Goal: Task Accomplishment & Management: Use online tool/utility

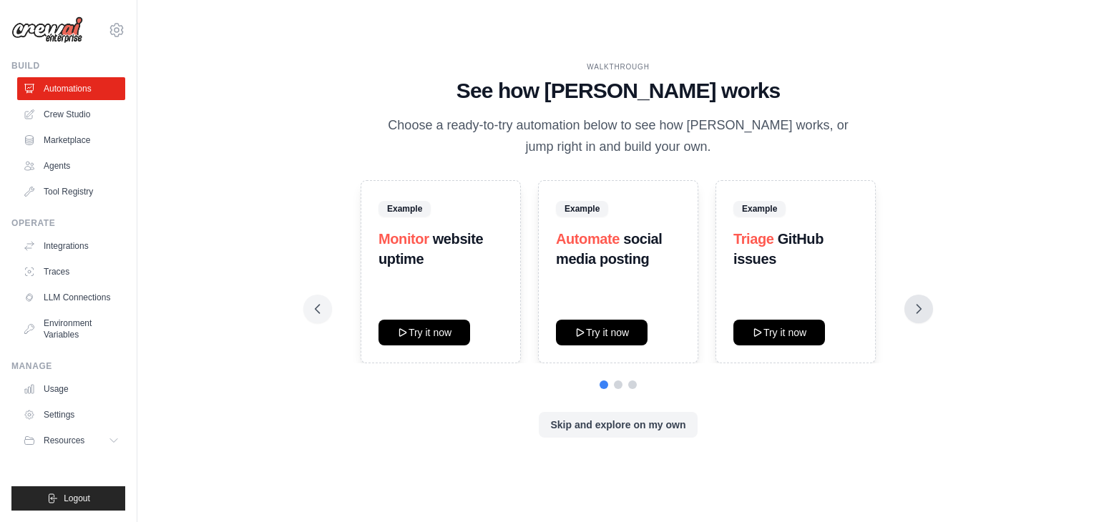
click at [919, 302] on icon at bounding box center [919, 309] width 14 height 14
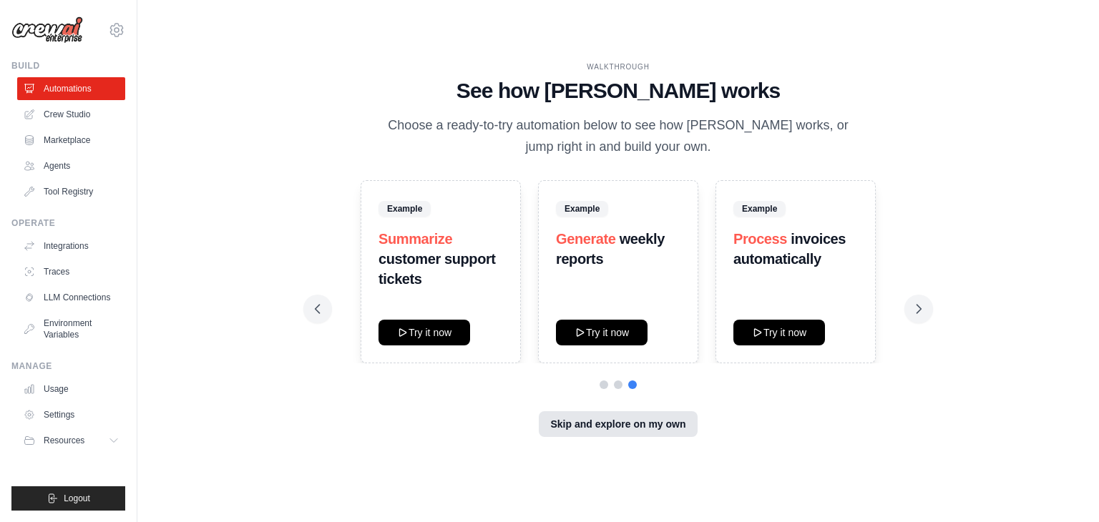
click at [599, 434] on button "Skip and explore on my own" at bounding box center [618, 424] width 158 height 26
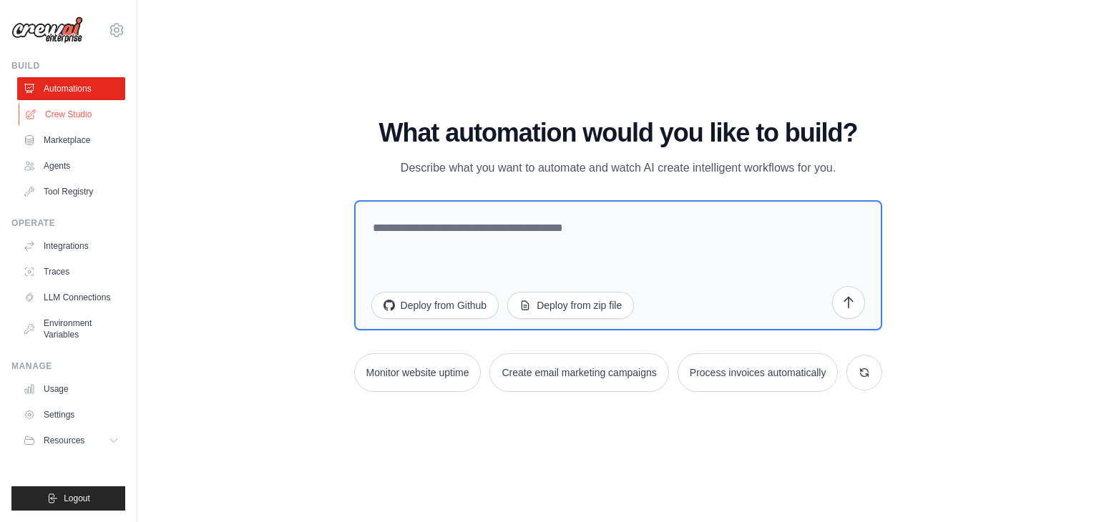
click at [47, 117] on link "Crew Studio" at bounding box center [73, 114] width 108 height 23
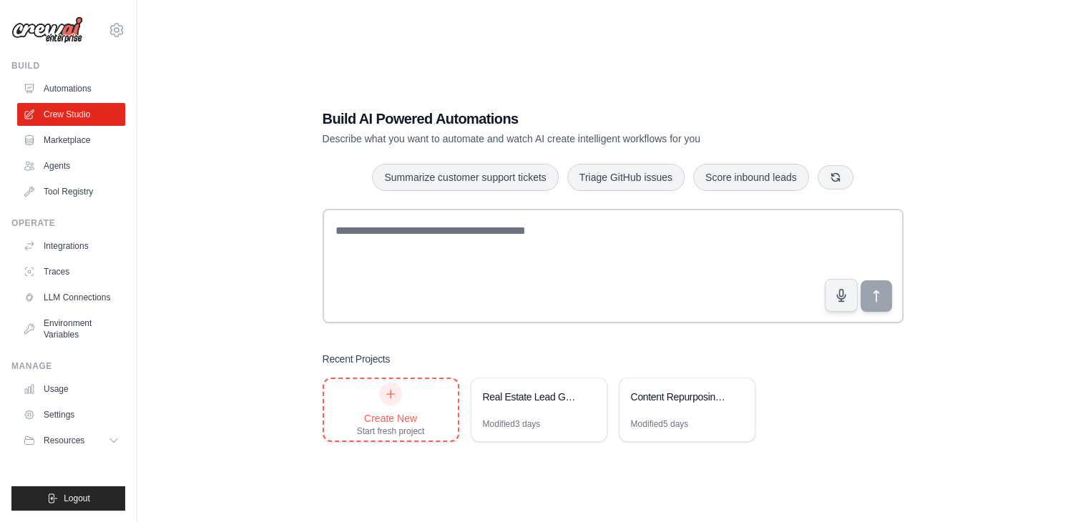
click at [375, 396] on div "Create New Start fresh project" at bounding box center [391, 410] width 68 height 54
click at [542, 389] on div "Real Estate Lead Generation" at bounding box center [539, 399] width 135 height 40
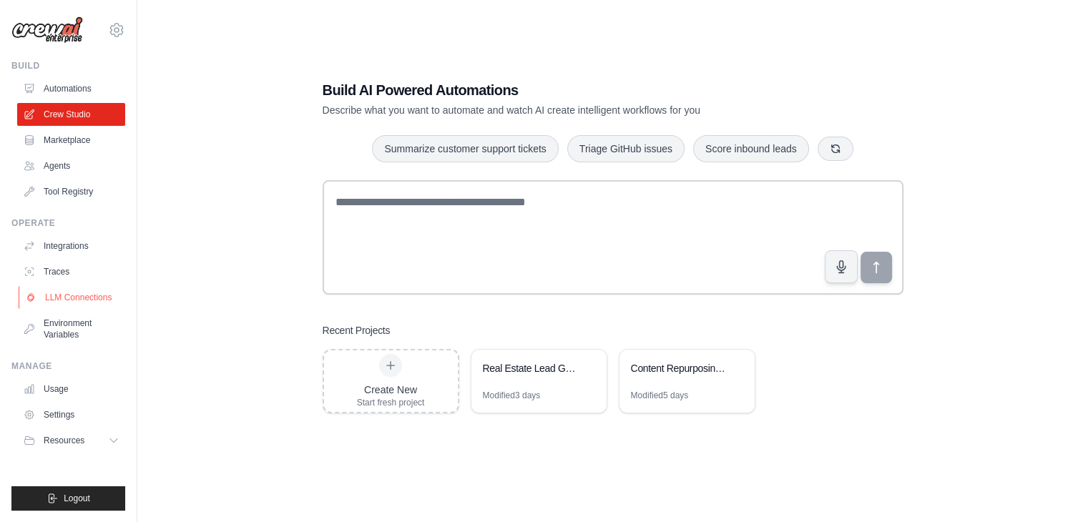
click at [69, 296] on link "LLM Connections" at bounding box center [73, 297] width 108 height 23
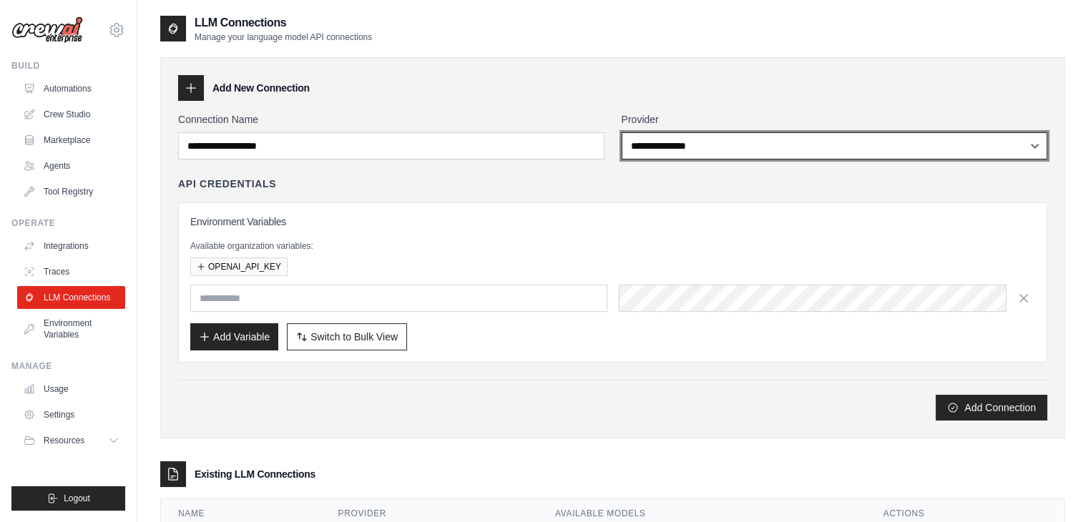
click at [674, 146] on select "**********" at bounding box center [835, 145] width 427 height 27
select select "****"
click at [622, 132] on select "**********" at bounding box center [835, 145] width 427 height 27
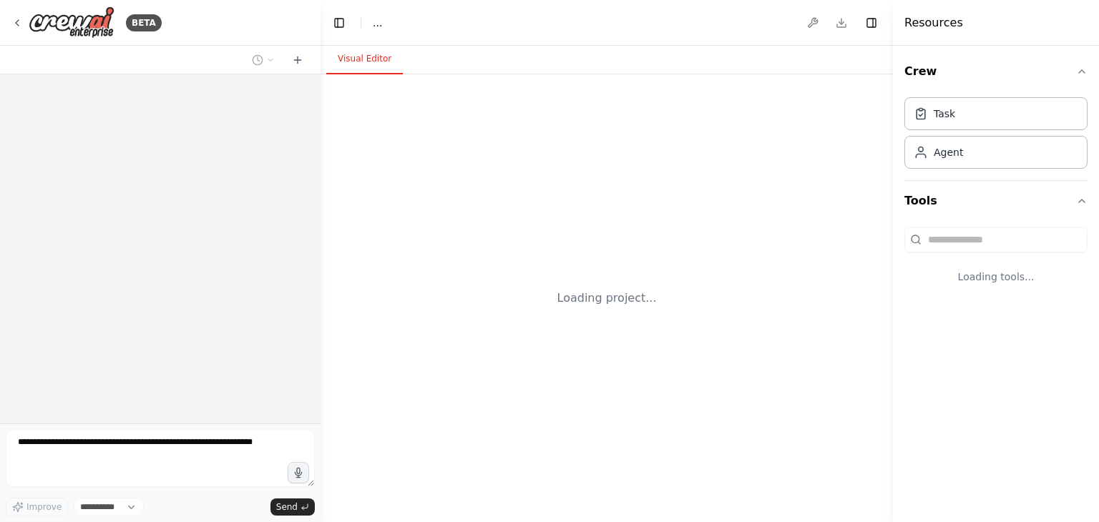
select select "****"
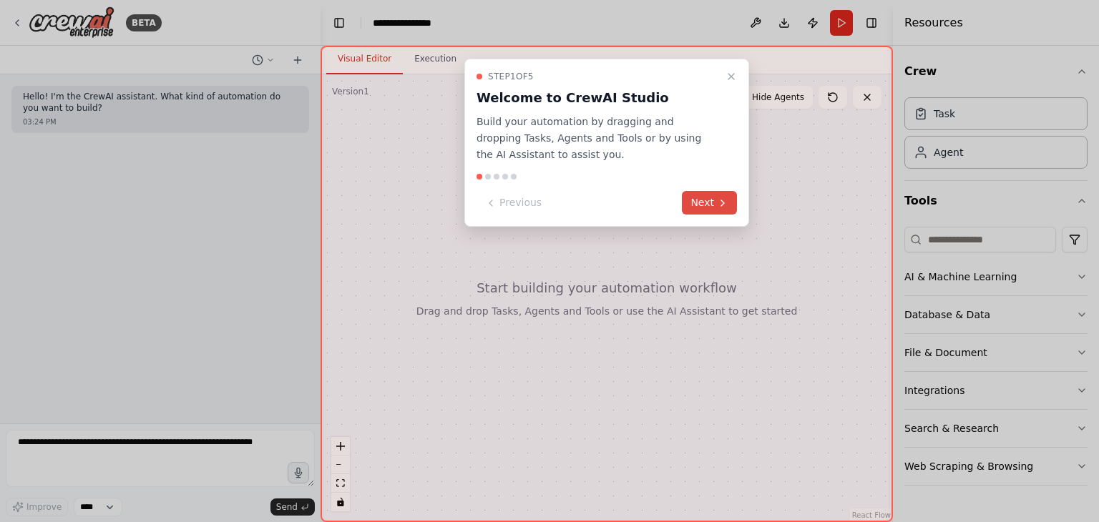
click at [716, 205] on button "Next" at bounding box center [709, 203] width 55 height 24
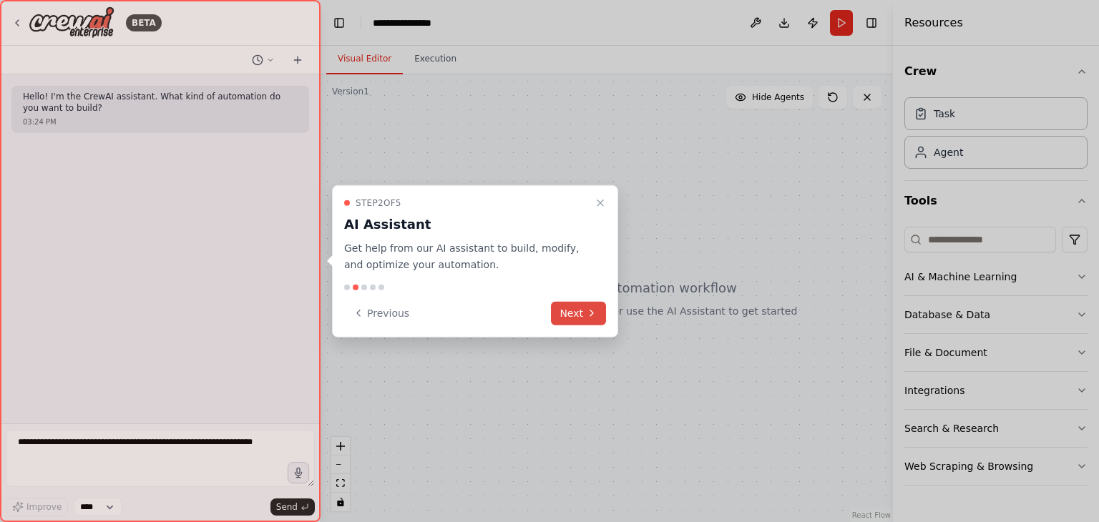
click at [572, 315] on button "Next" at bounding box center [578, 313] width 55 height 24
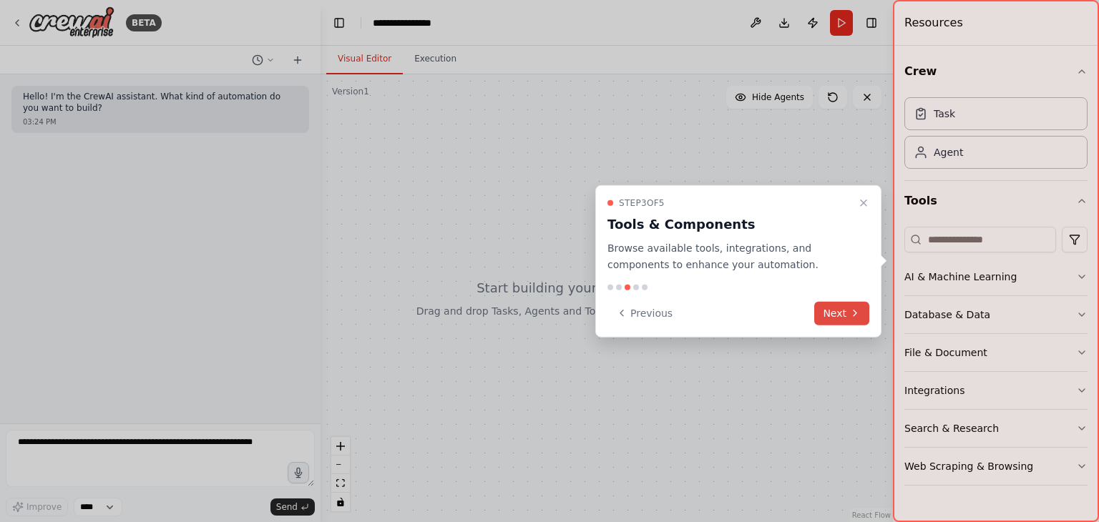
click at [847, 304] on button "Next" at bounding box center [841, 313] width 55 height 24
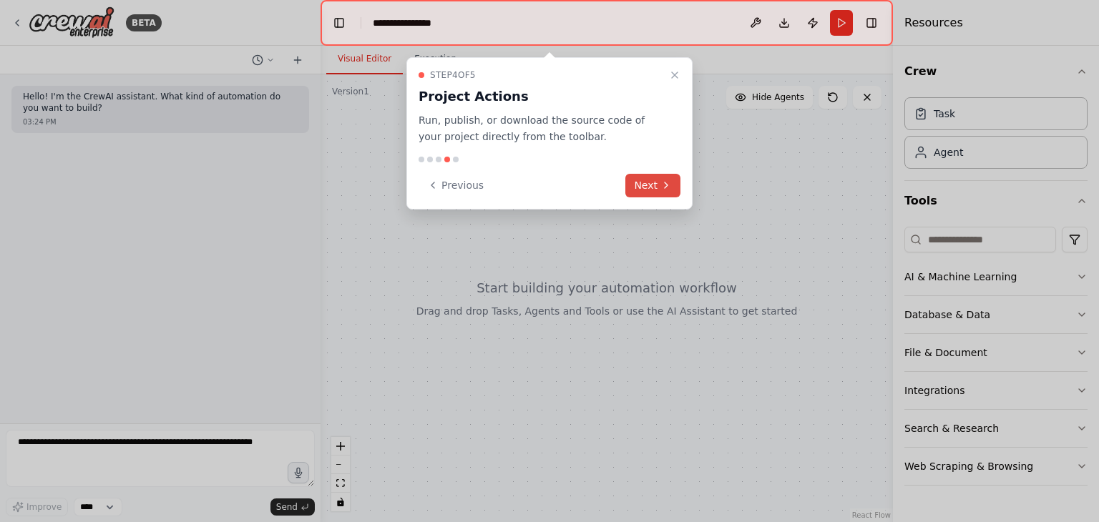
click at [665, 181] on icon at bounding box center [666, 185] width 11 height 11
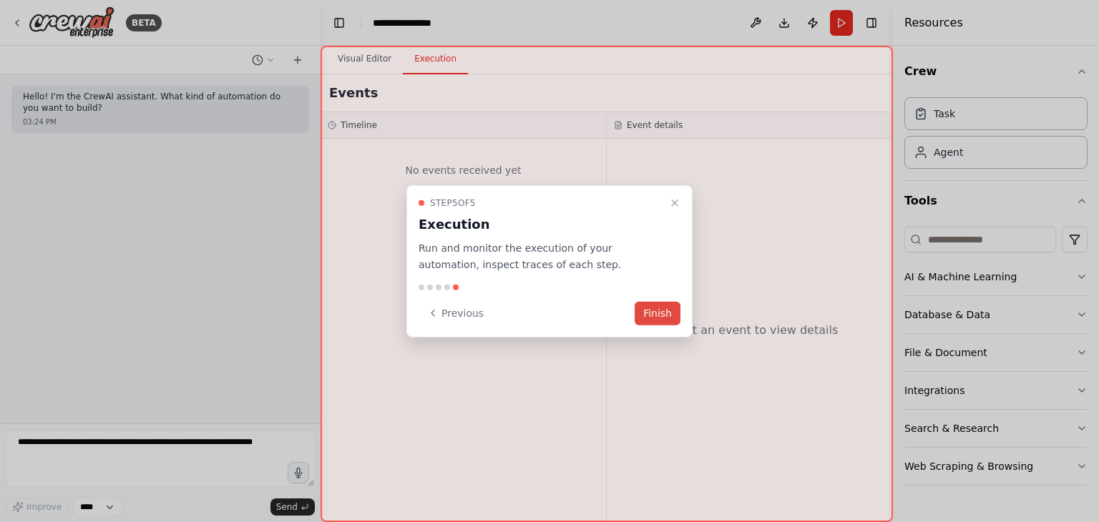
click at [661, 316] on button "Finish" at bounding box center [658, 313] width 46 height 24
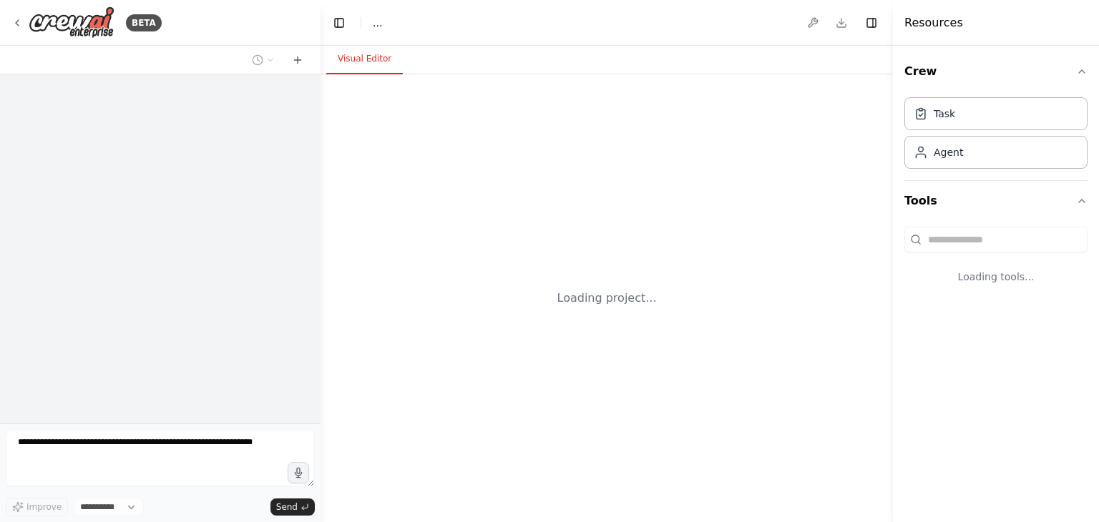
select select "****"
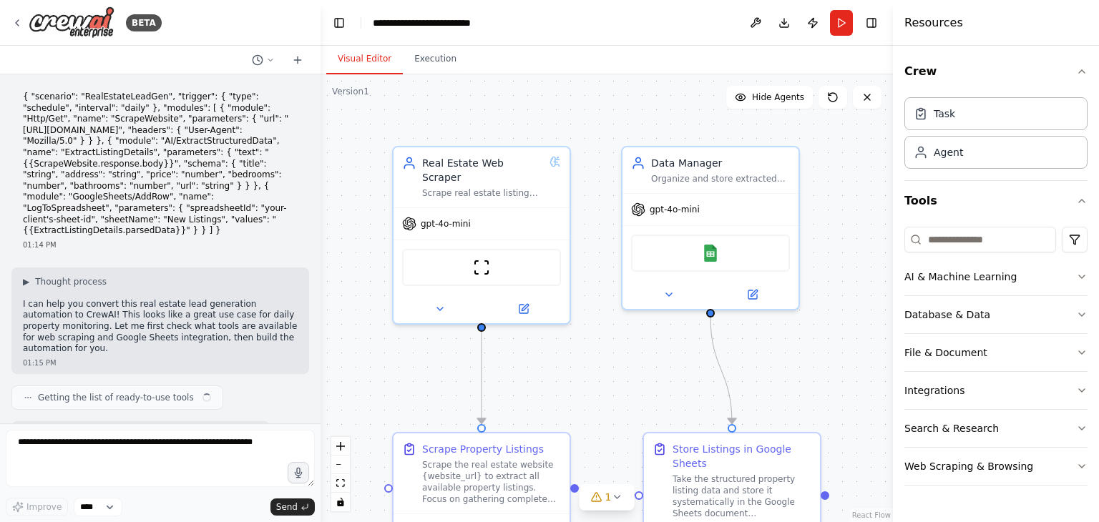
scroll to position [1016, 0]
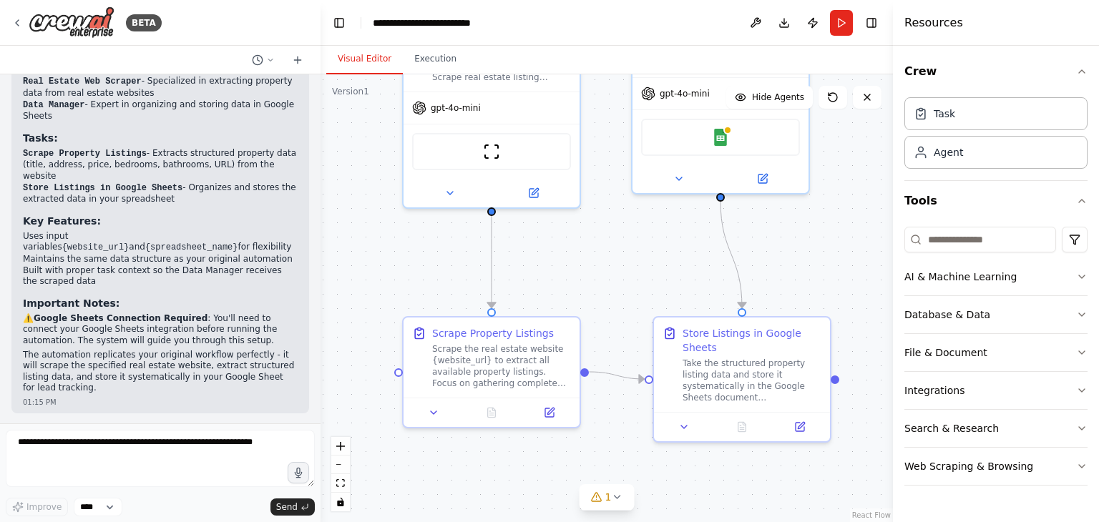
drag, startPoint x: 584, startPoint y: 357, endPoint x: 588, endPoint y: 254, distance: 103.1
click at [593, 245] on div ".deletable-edge-delete-btn { width: 20px; height: 20px; border: 0px solid #ffff…" at bounding box center [607, 298] width 572 height 448
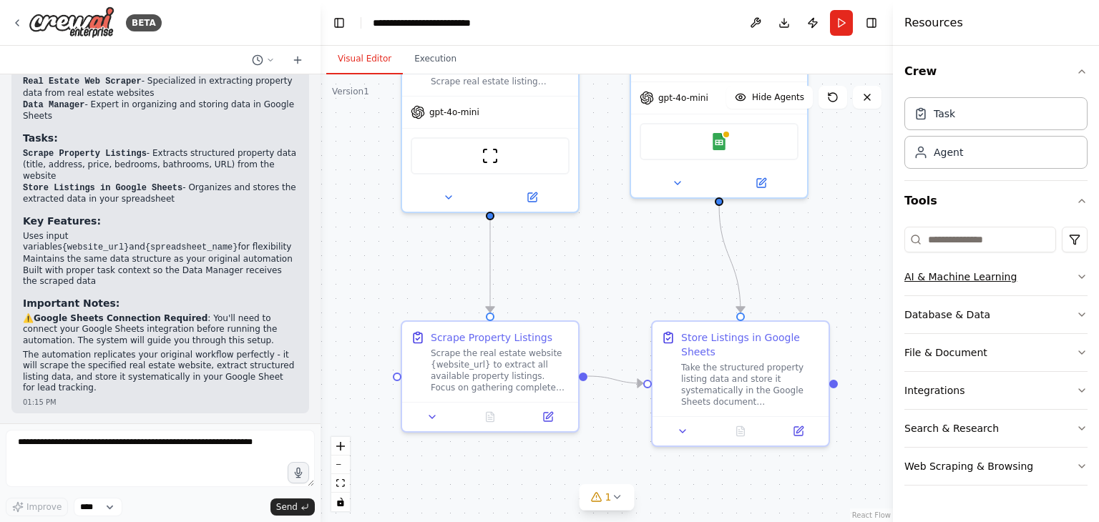
click at [1080, 278] on icon "button" at bounding box center [1081, 276] width 11 height 11
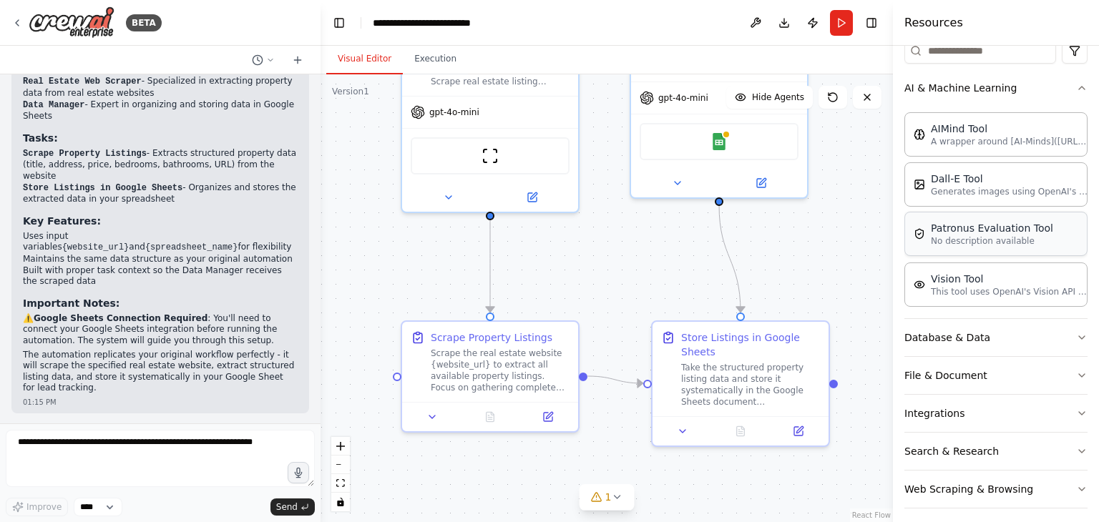
scroll to position [195, 0]
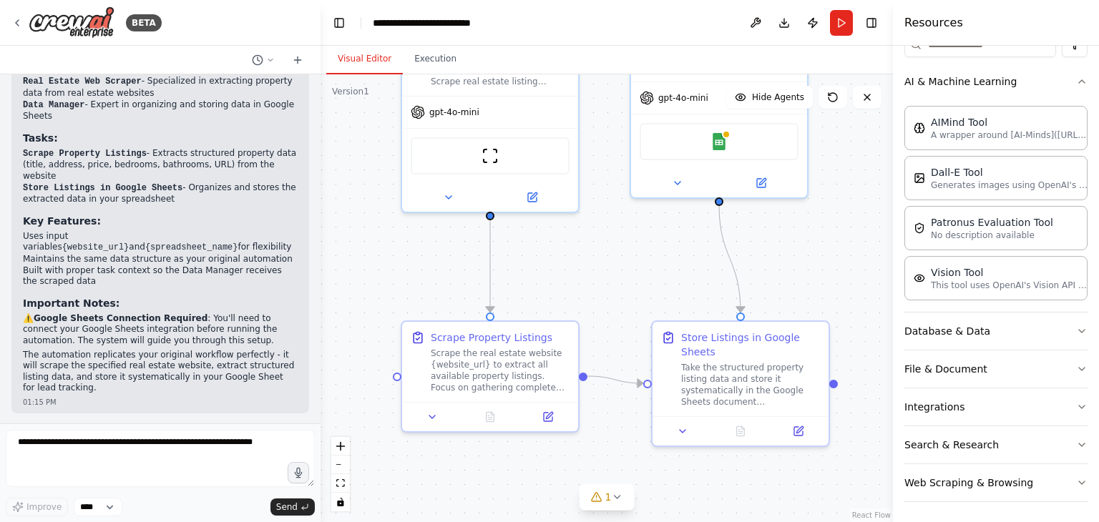
click at [1076, 364] on div "Crew Task Agent Tools AI & Machine Learning AIMind Tool A wrapper around [AI-Mi…" at bounding box center [996, 284] width 206 height 477
click at [1076, 364] on icon "button" at bounding box center [1081, 369] width 11 height 11
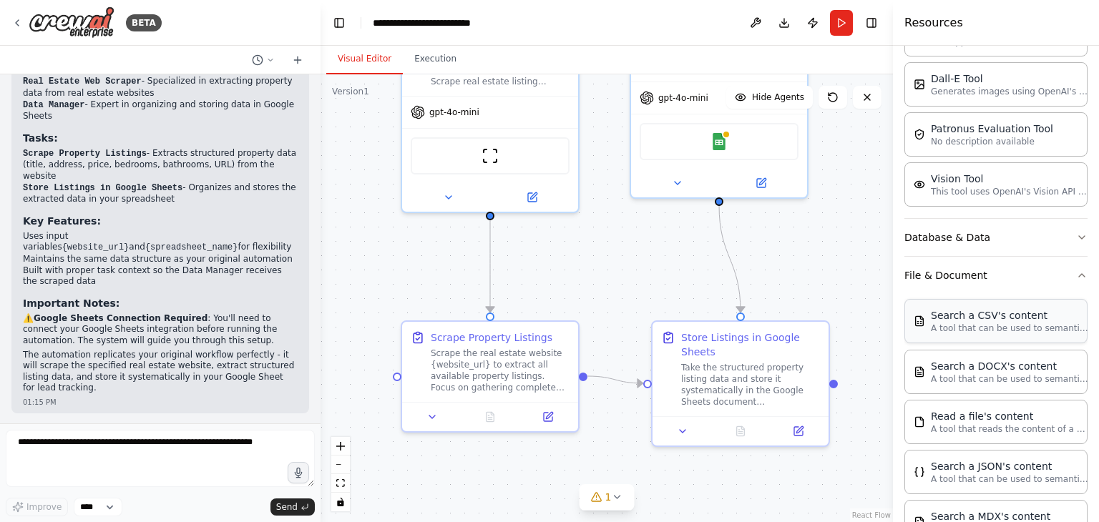
scroll to position [0, 0]
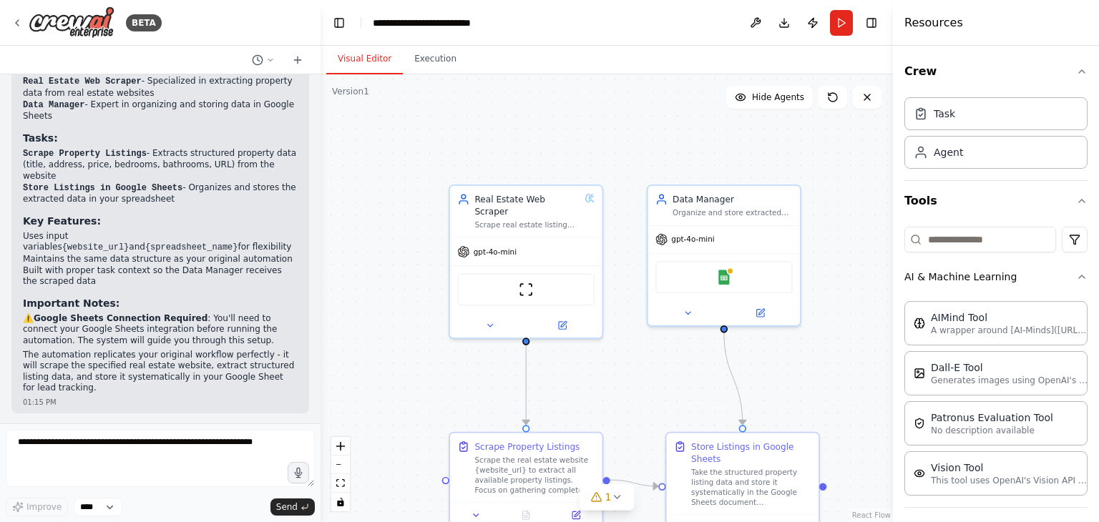
drag, startPoint x: 705, startPoint y: 247, endPoint x: 735, endPoint y: 380, distance: 136.5
click at [735, 380] on div ".deletable-edge-delete-btn { width: 20px; height: 20px; border: 0px solid #ffff…" at bounding box center [607, 298] width 572 height 448
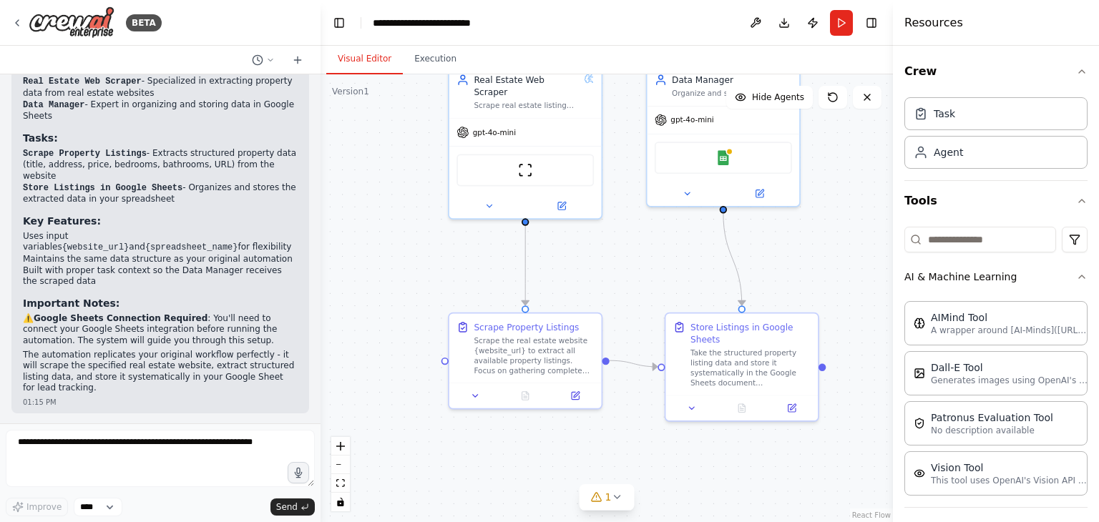
drag, startPoint x: 735, startPoint y: 380, endPoint x: 652, endPoint y: 197, distance: 201.1
click at [652, 197] on div ".deletable-edge-delete-btn { width: 20px; height: 20px; border: 0px solid #ffff…" at bounding box center [607, 298] width 572 height 448
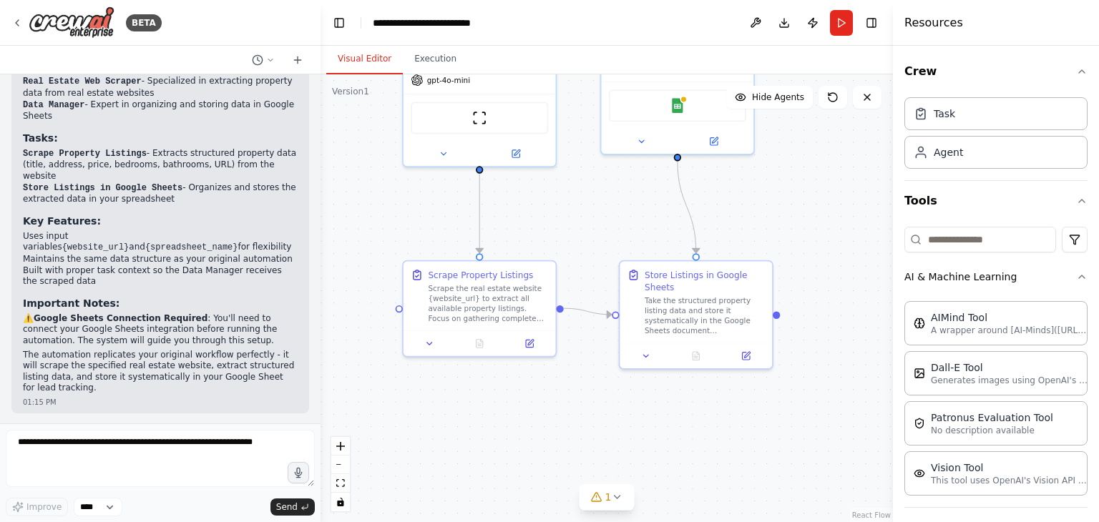
click at [652, 197] on div ".deletable-edge-delete-btn { width: 20px; height: 20px; border: 0px solid #ffff…" at bounding box center [607, 298] width 572 height 448
click at [776, 316] on div ".deletable-edge-delete-btn { width: 20px; height: 20px; border: 0px solid #ffff…" at bounding box center [607, 298] width 572 height 448
click at [972, 117] on div "Task" at bounding box center [996, 113] width 183 height 33
click at [980, 155] on div "Agent" at bounding box center [996, 151] width 183 height 33
click at [954, 241] on input at bounding box center [981, 240] width 152 height 26
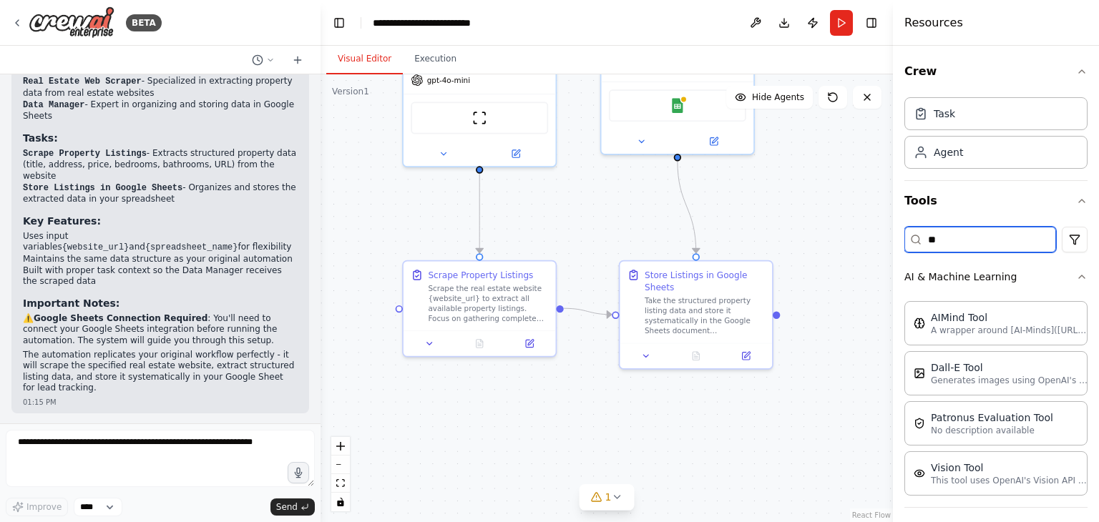
type input "*"
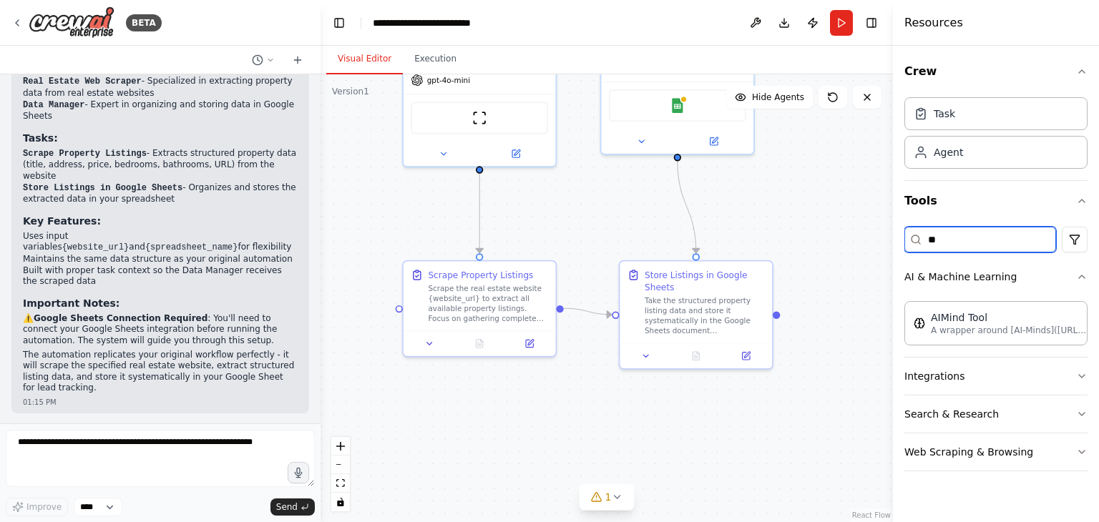
type input "*"
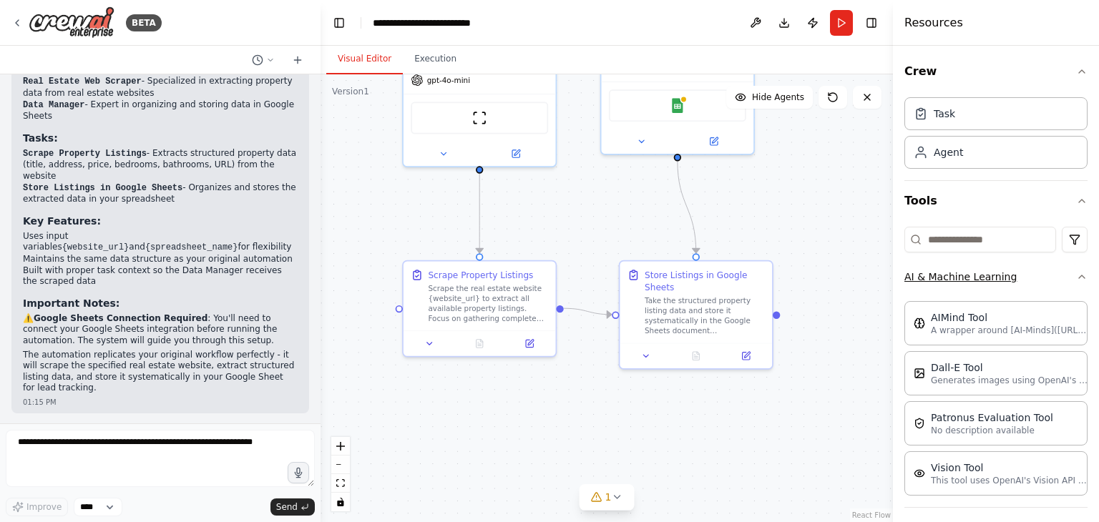
click at [1066, 270] on button "AI & Machine Learning" at bounding box center [996, 276] width 183 height 37
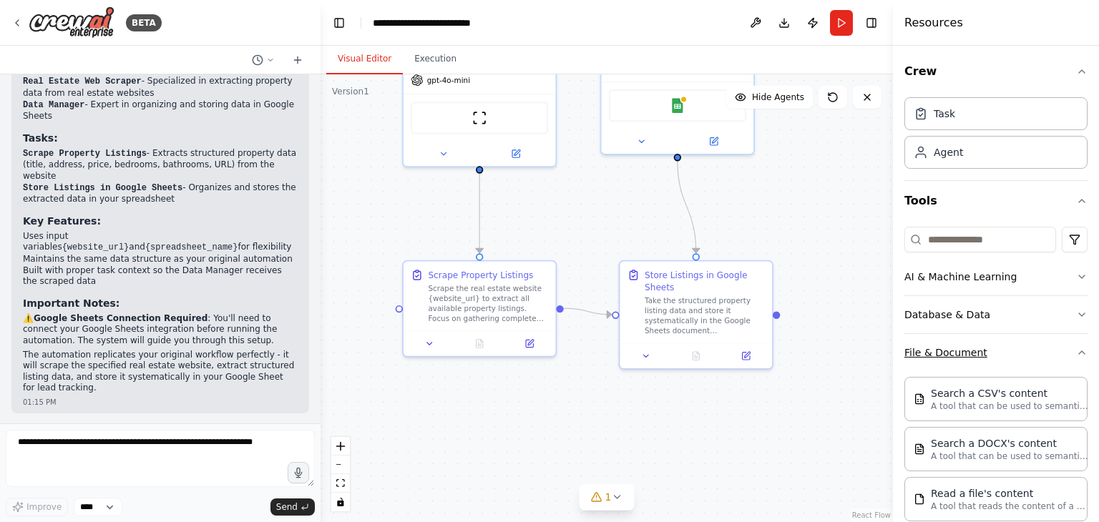
click at [1076, 355] on icon "button" at bounding box center [1081, 352] width 11 height 11
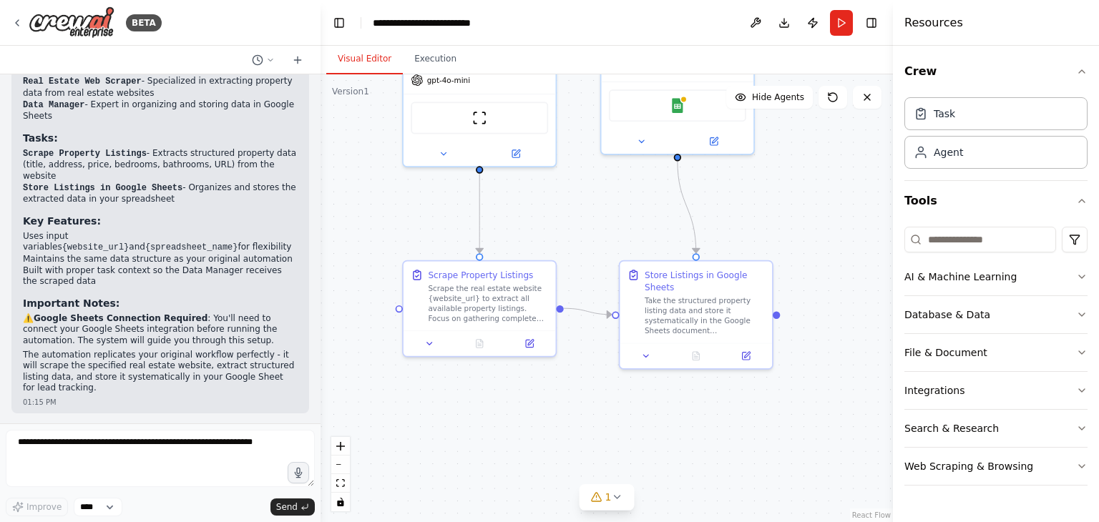
click at [1088, 351] on div "Crew Task Agent Tools AI & Machine Learning Database & Data File & Document Int…" at bounding box center [996, 284] width 206 height 477
click at [1077, 351] on icon "button" at bounding box center [1081, 352] width 11 height 11
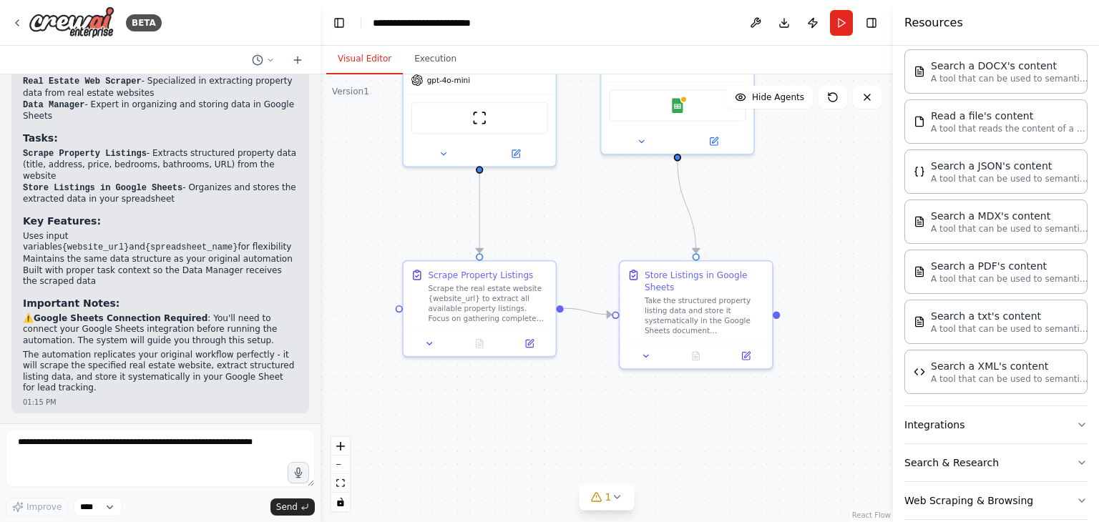
scroll to position [395, 0]
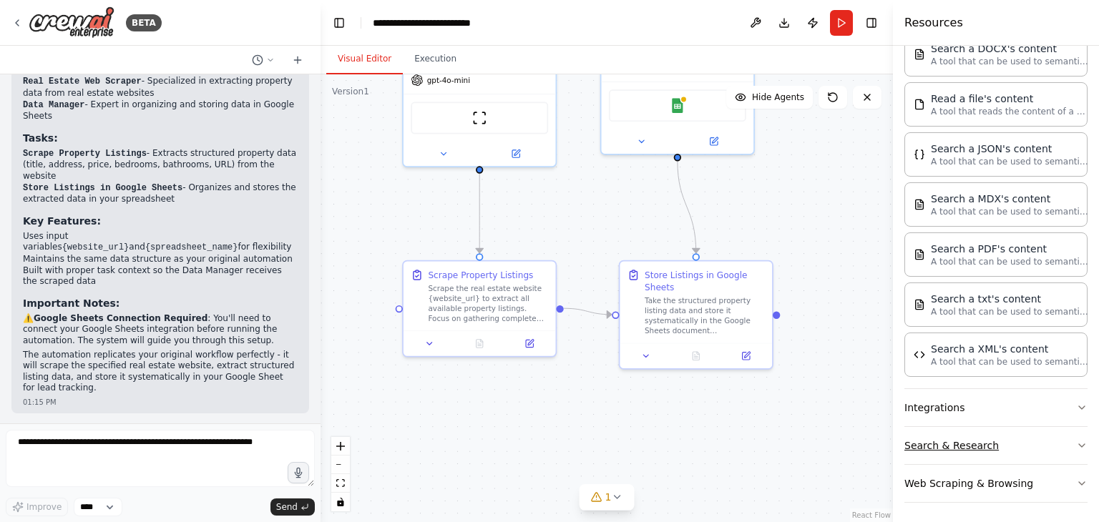
click at [1065, 438] on button "Search & Research" at bounding box center [996, 445] width 183 height 37
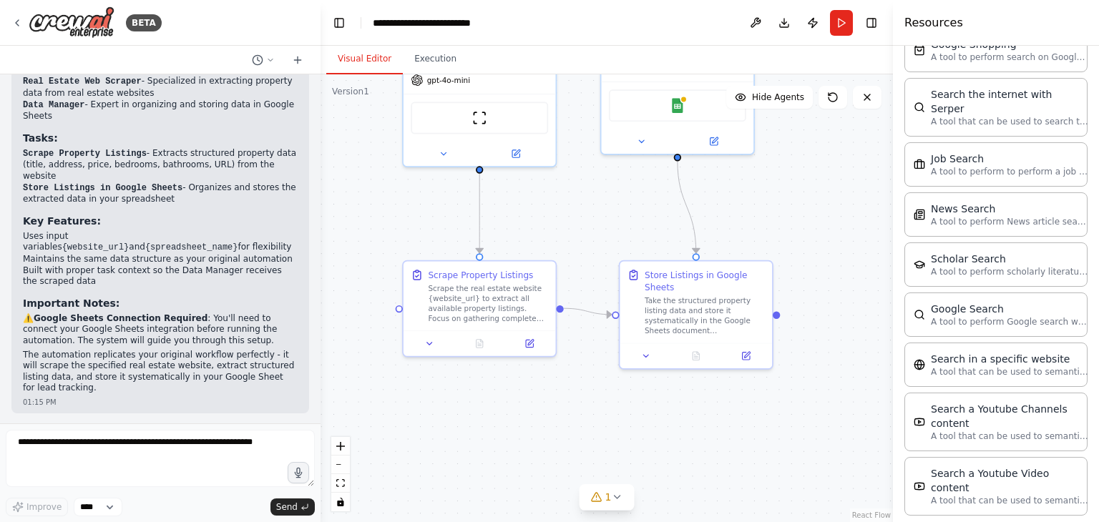
scroll to position [1089, 0]
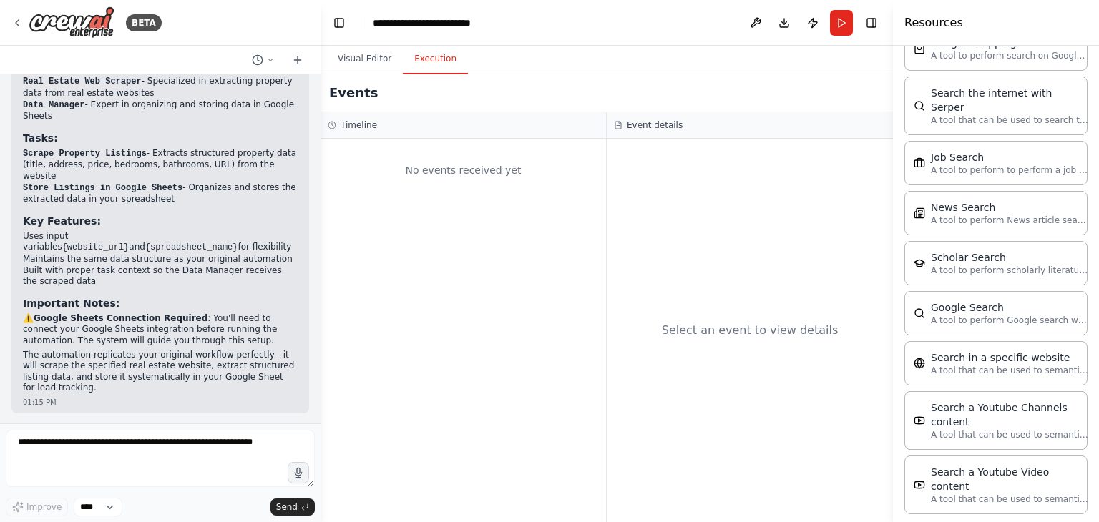
click at [424, 71] on button "Execution" at bounding box center [435, 59] width 65 height 30
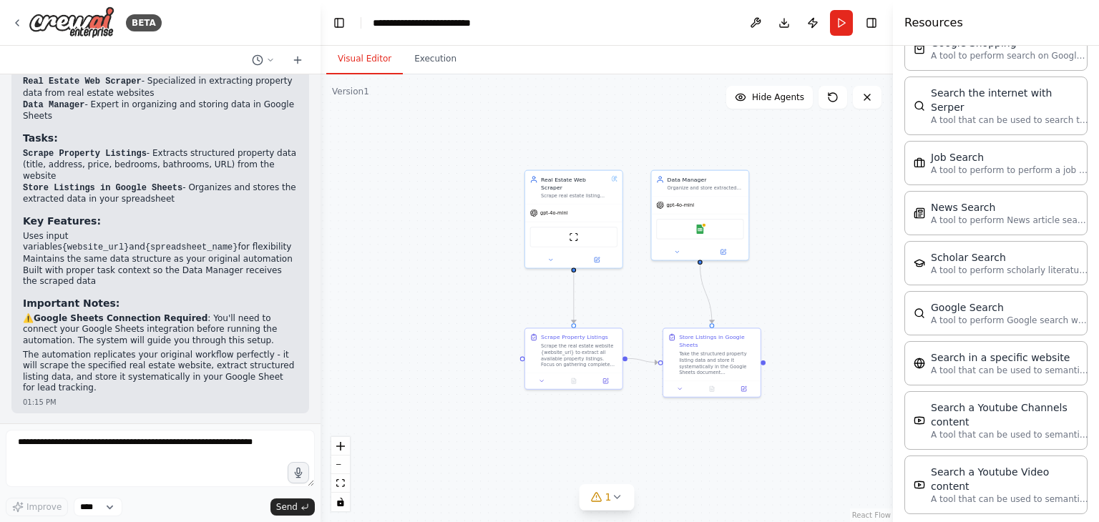
click at [363, 50] on button "Visual Editor" at bounding box center [364, 59] width 77 height 30
drag, startPoint x: 882, startPoint y: 28, endPoint x: 864, endPoint y: 21, distance: 19.3
click at [864, 21] on header "**********" at bounding box center [607, 23] width 572 height 46
click at [864, 21] on button "Toggle Right Sidebar" at bounding box center [872, 23] width 20 height 20
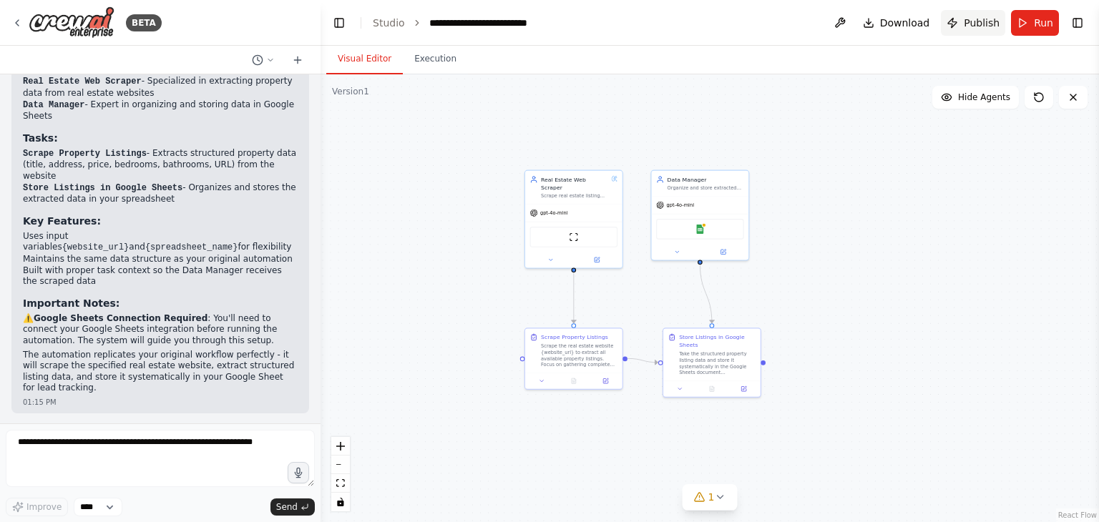
click at [967, 24] on button "Publish" at bounding box center [973, 23] width 64 height 26
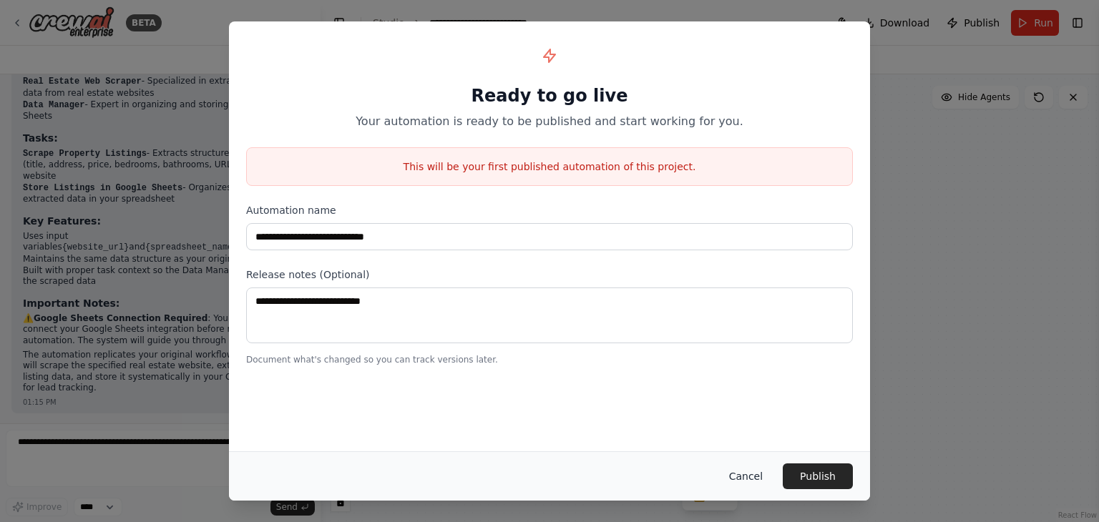
click at [751, 468] on button "Cancel" at bounding box center [746, 477] width 57 height 26
